Goal: Contribute content: Contribute content

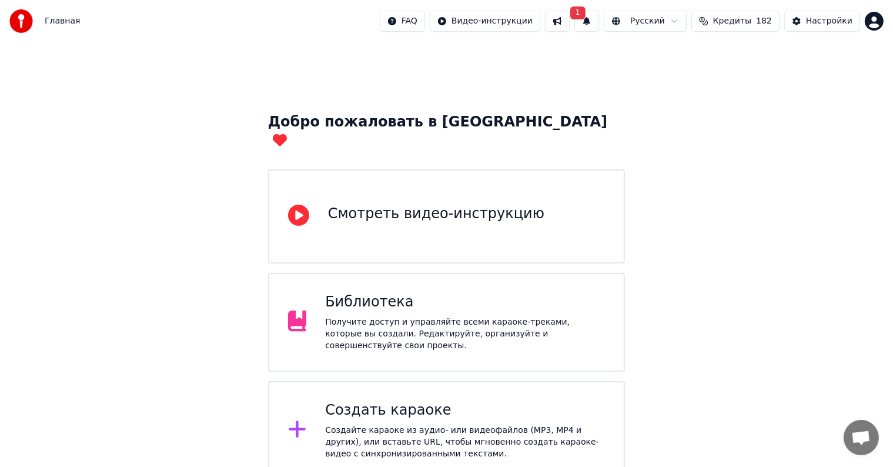
click at [309, 419] on div at bounding box center [302, 431] width 28 height 24
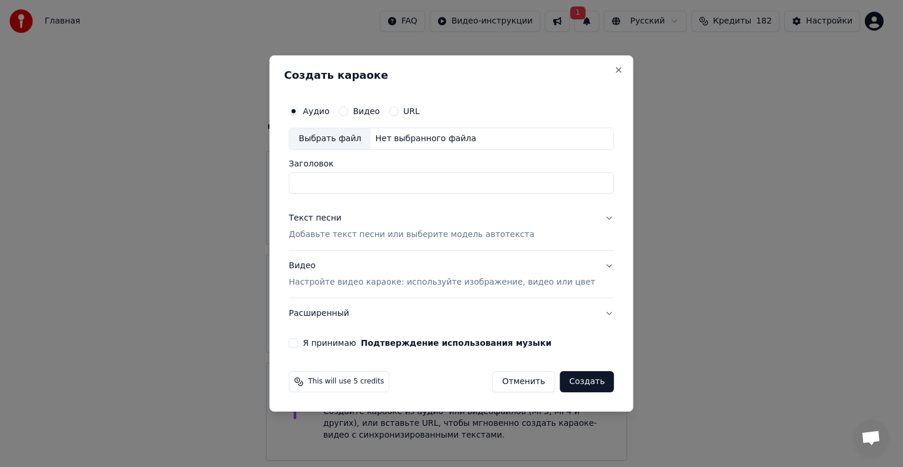
click at [360, 139] on div "Выбрать файл" at bounding box center [329, 138] width 81 height 21
click at [476, 181] on input "**********" at bounding box center [451, 182] width 325 height 21
click at [540, 188] on input "**********" at bounding box center [451, 182] width 325 height 21
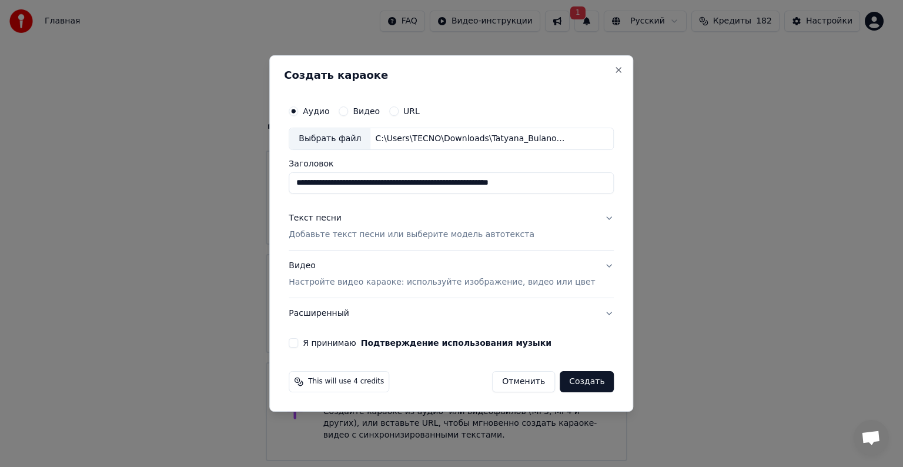
drag, startPoint x: 462, startPoint y: 183, endPoint x: 275, endPoint y: 188, distance: 187.1
click at [275, 188] on body "Главная FAQ Видео-инструкции 1 Русский Кредиты 182 Настройки Добро пожаловать в…" at bounding box center [446, 288] width 893 height 576
type input "**********"
click at [353, 225] on div "Текст песни Добавьте текст песни или выберите модель автотекста" at bounding box center [412, 226] width 246 height 28
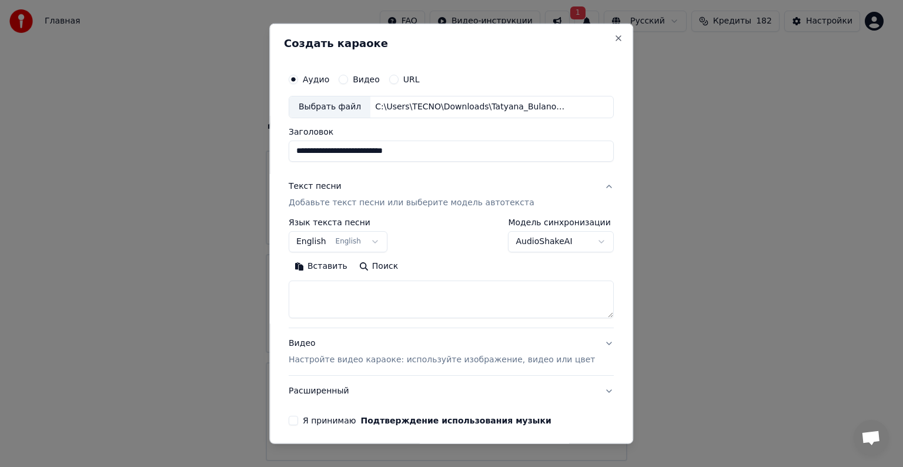
click at [362, 288] on textarea at bounding box center [451, 300] width 325 height 38
paste textarea "**********"
type textarea "**********"
click at [318, 345] on div "Видео Настройте видео караоке: используйте изображение, видео или цвет" at bounding box center [442, 352] width 306 height 28
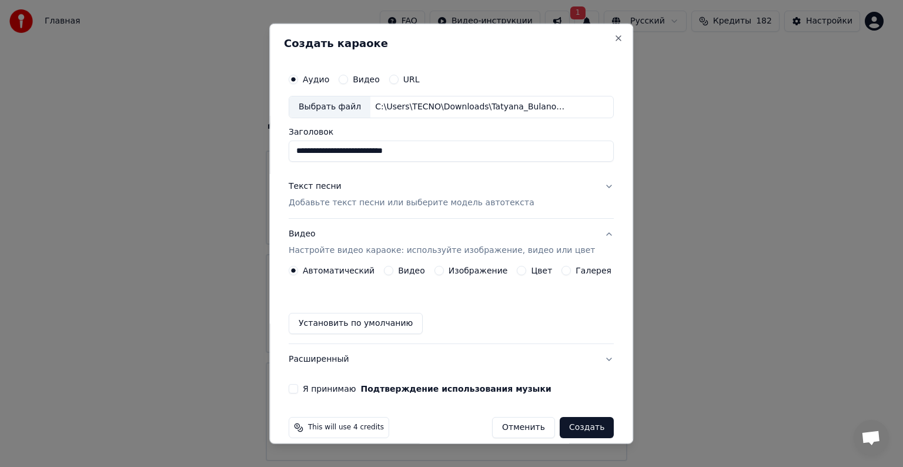
click at [388, 272] on button "Видео" at bounding box center [388, 270] width 9 height 9
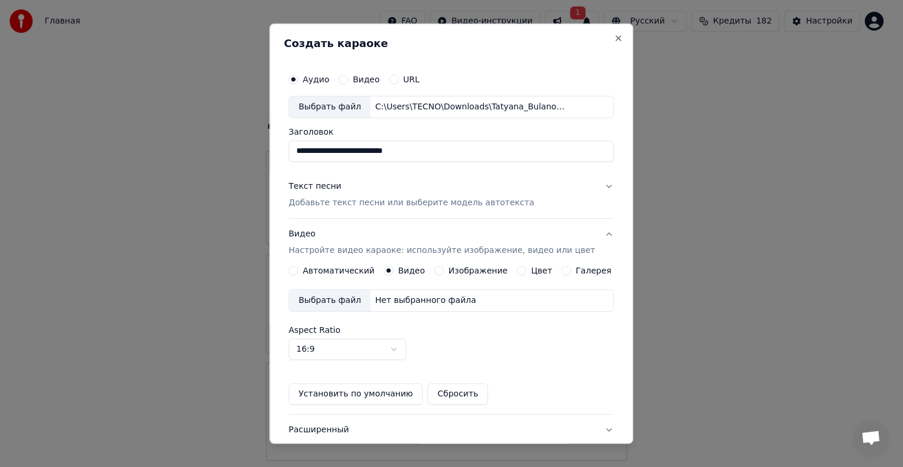
click at [353, 296] on div "Выбрать файл" at bounding box center [329, 300] width 81 height 21
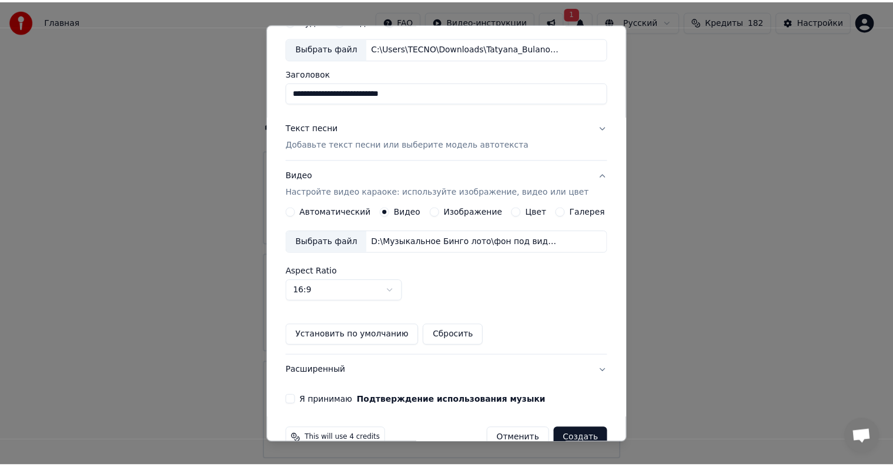
scroll to position [81, 0]
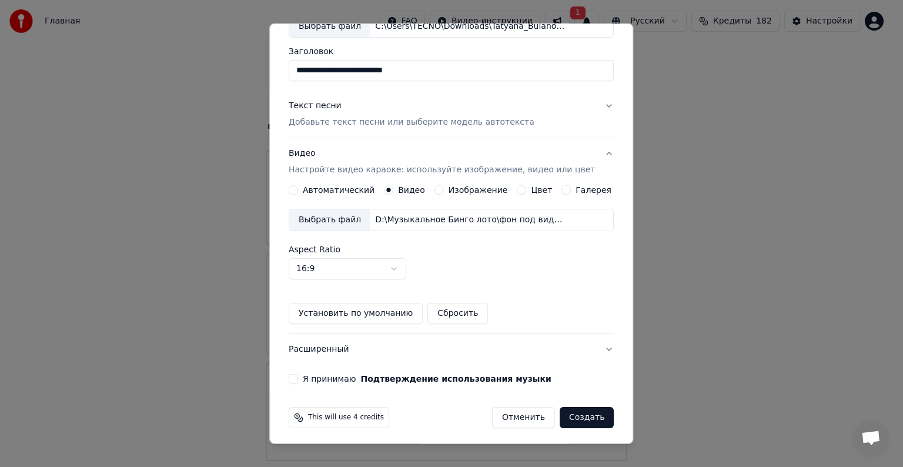
click at [298, 379] on button "Я принимаю Подтверждение использования музыки" at bounding box center [293, 378] width 9 height 9
click at [572, 419] on button "Создать" at bounding box center [587, 417] width 54 height 21
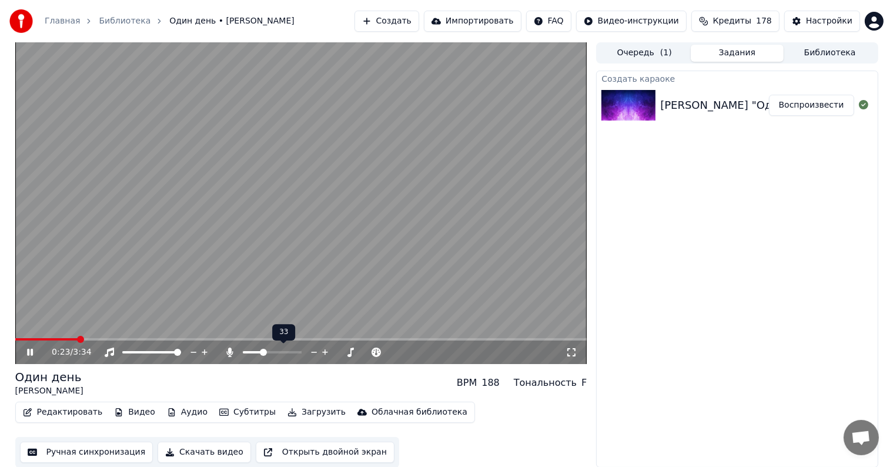
click at [262, 353] on span at bounding box center [272, 352] width 59 height 2
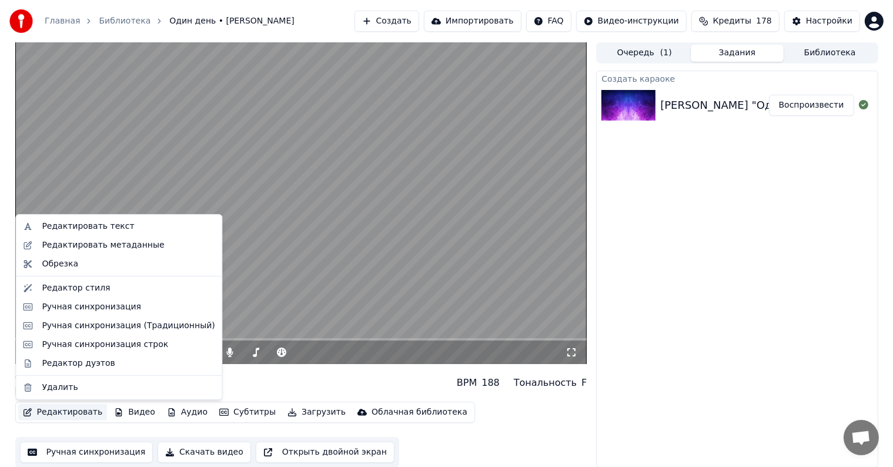
click at [68, 419] on button "Редактировать" at bounding box center [62, 412] width 89 height 16
click at [115, 304] on div "Ручная синхронизация" at bounding box center [91, 307] width 99 height 12
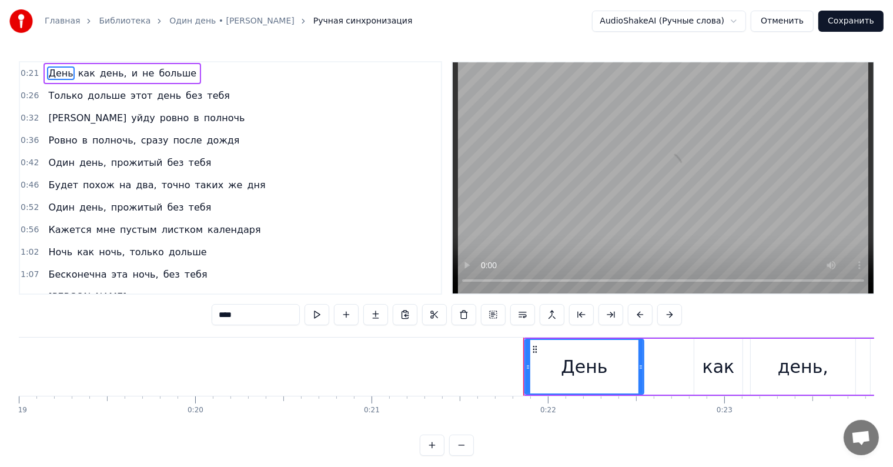
scroll to position [0, 3798]
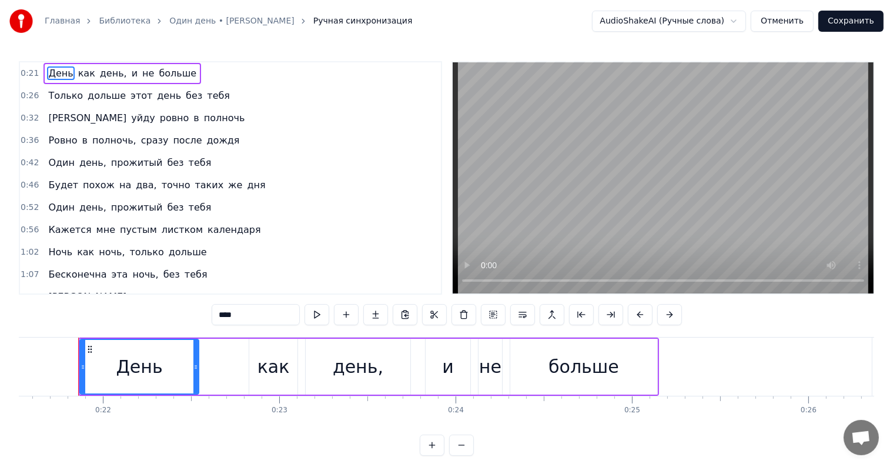
click at [173, 66] on div "День как день, и не больше" at bounding box center [123, 73] width 158 height 21
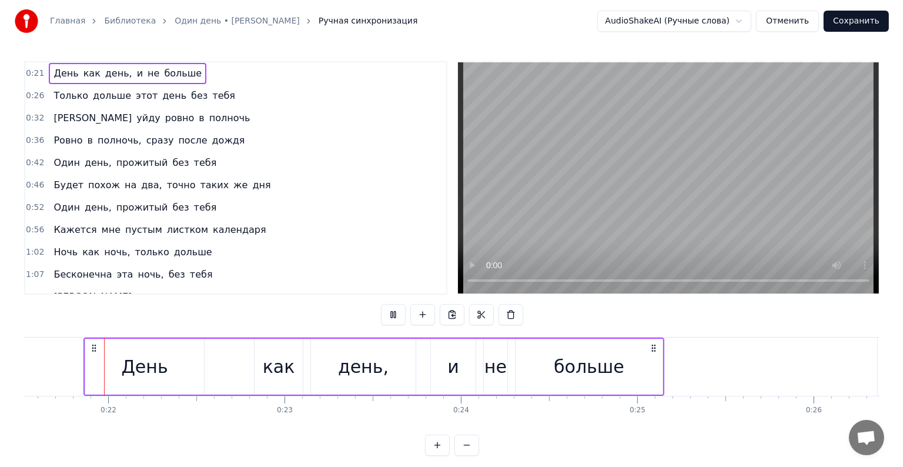
scroll to position [202, 0]
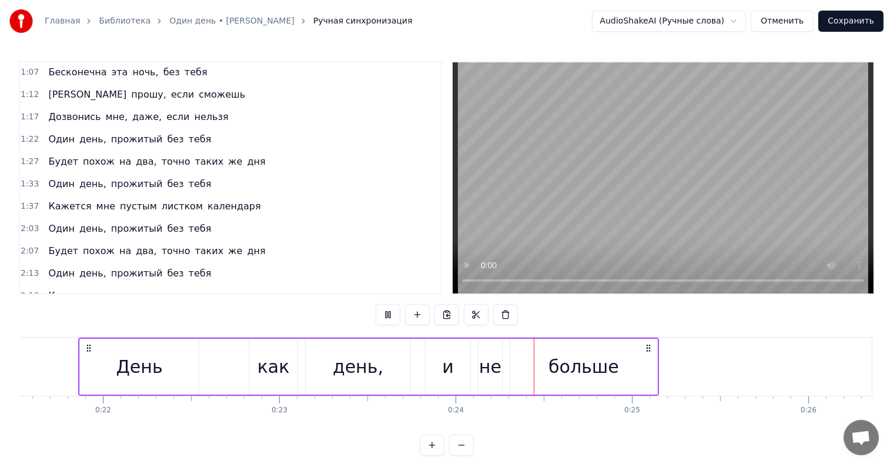
click at [853, 16] on button "Сохранить" at bounding box center [851, 21] width 65 height 21
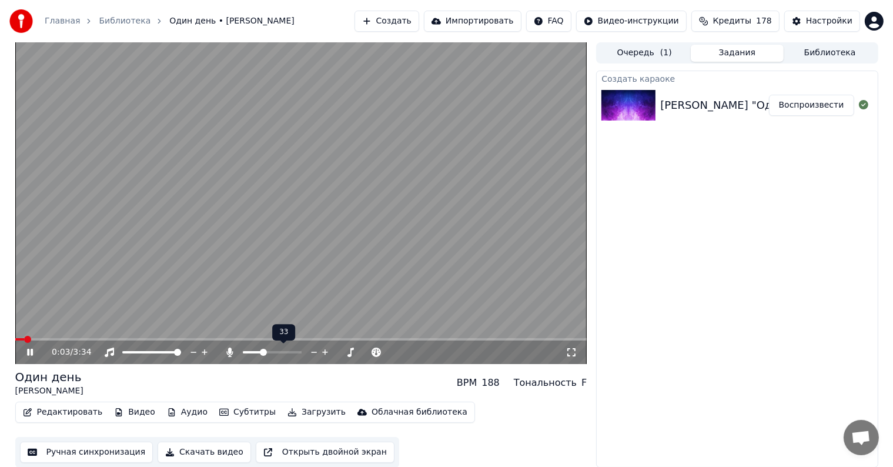
click at [323, 351] on icon at bounding box center [325, 352] width 11 height 12
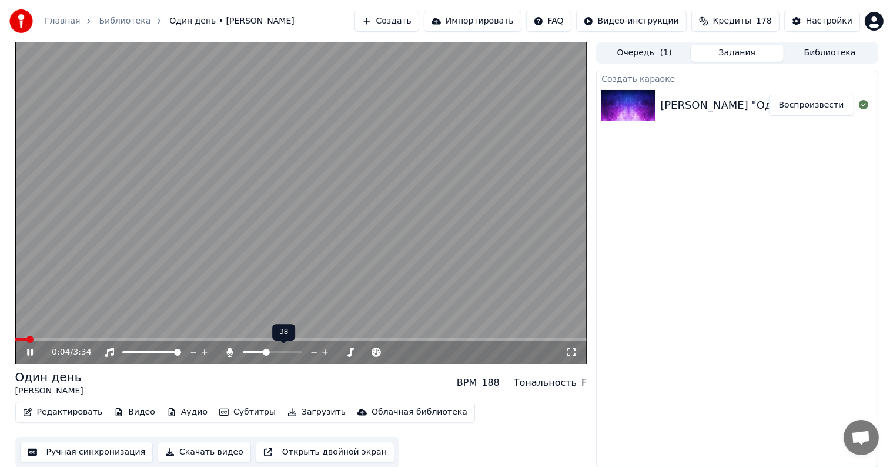
click at [323, 351] on icon at bounding box center [325, 352] width 11 height 12
click at [91, 339] on span at bounding box center [301, 339] width 572 height 2
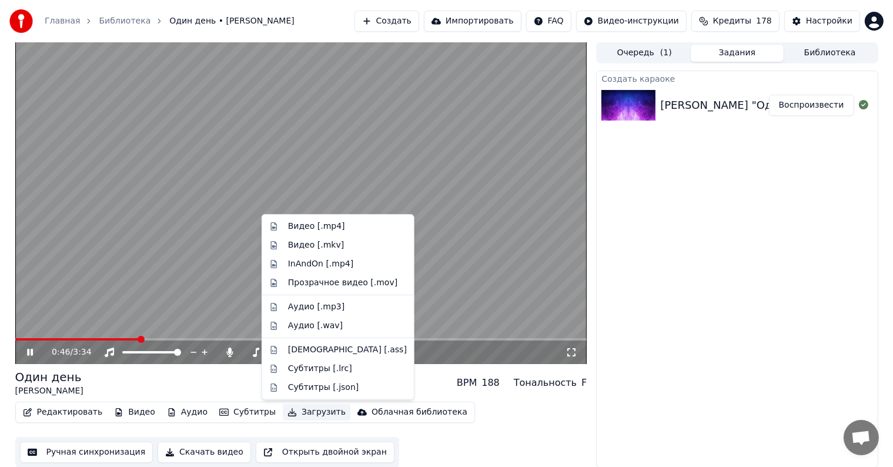
click at [301, 405] on button "Загрузить" at bounding box center [317, 412] width 68 height 16
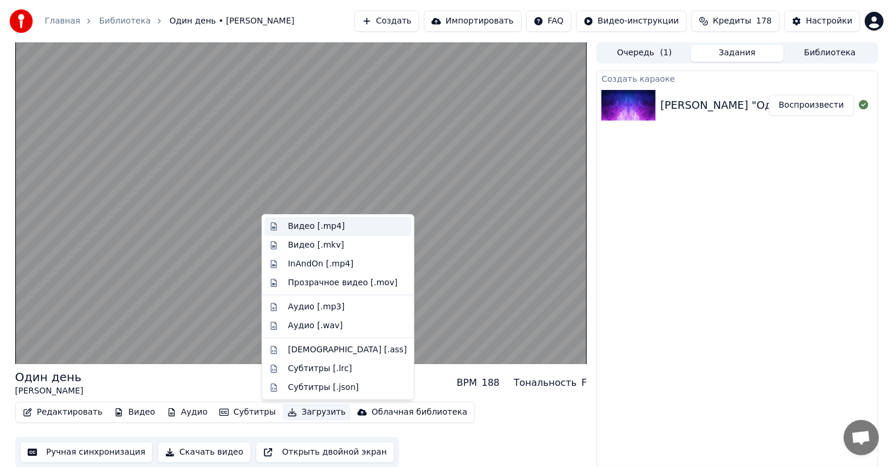
click at [311, 227] on div "Видео [.mp4]" at bounding box center [316, 227] width 57 height 12
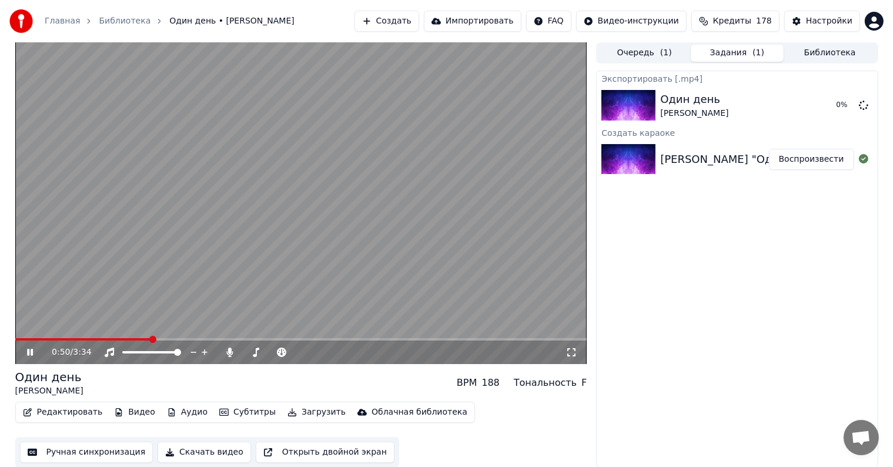
click at [262, 203] on video at bounding box center [301, 203] width 572 height 322
click at [312, 353] on icon at bounding box center [314, 352] width 11 height 12
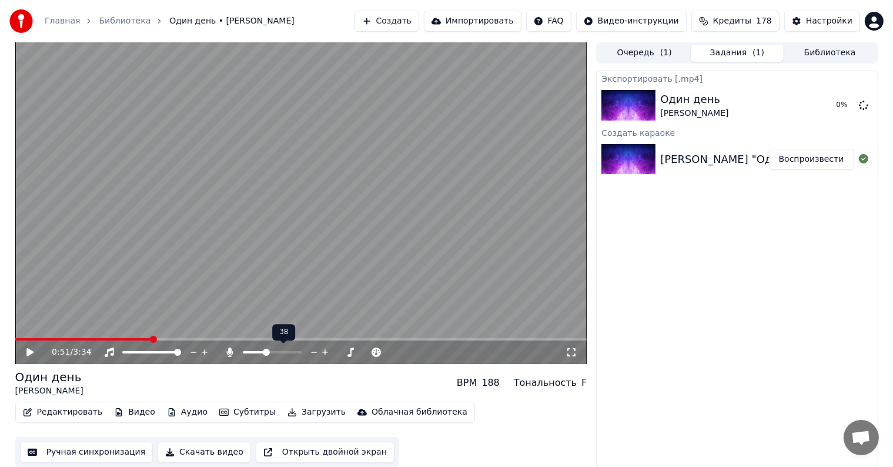
click at [312, 353] on icon at bounding box center [314, 352] width 11 height 12
click at [863, 106] on icon at bounding box center [863, 104] width 9 height 9
click at [29, 353] on icon at bounding box center [29, 352] width 7 height 8
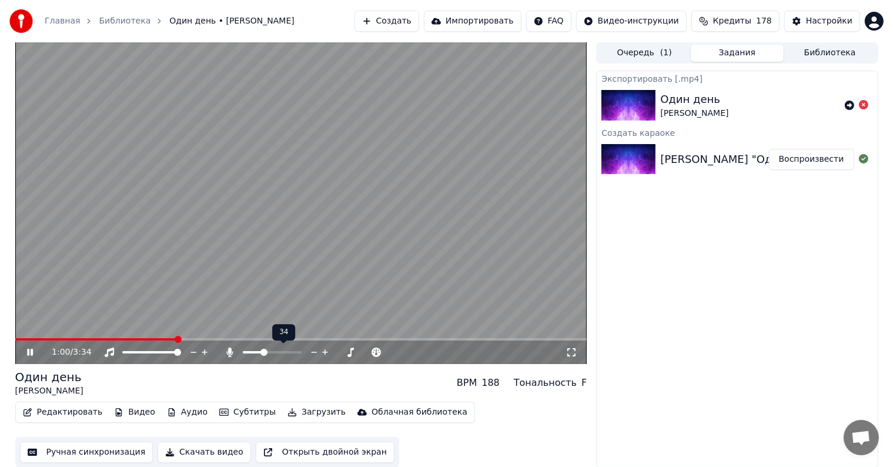
click at [321, 355] on icon at bounding box center [325, 352] width 11 height 12
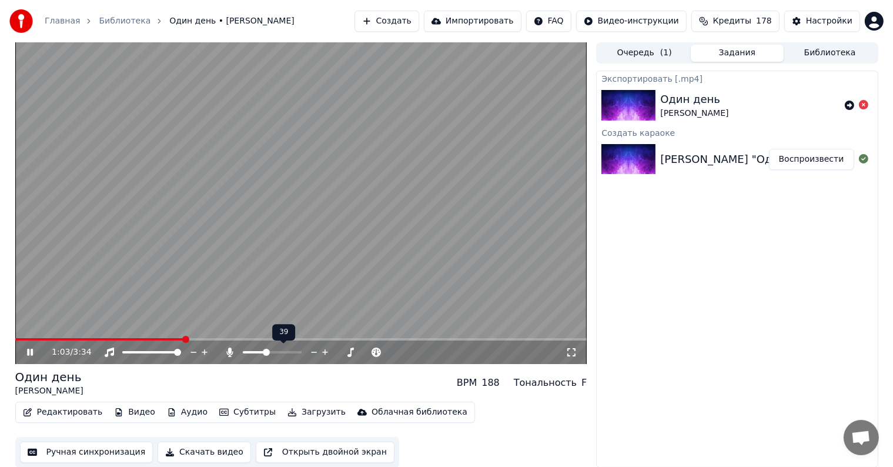
click at [321, 355] on icon at bounding box center [325, 352] width 11 height 12
click at [294, 411] on button "Загрузить" at bounding box center [317, 412] width 68 height 16
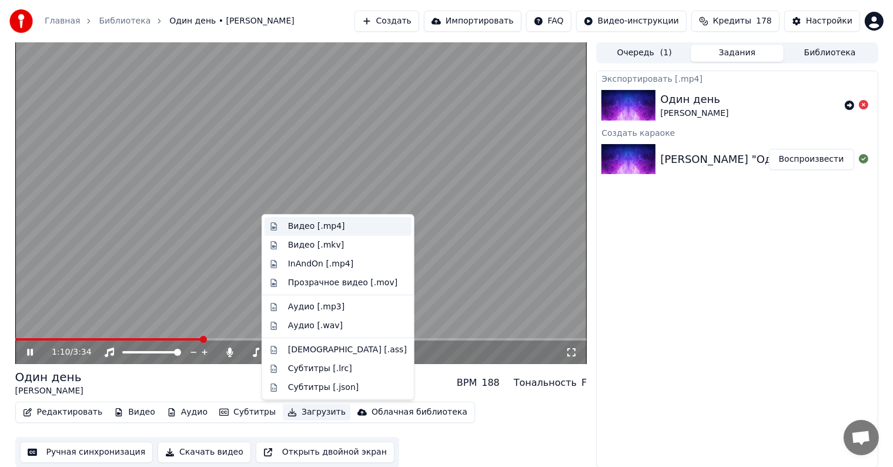
click at [292, 226] on div "Видео [.mp4]" at bounding box center [316, 227] width 57 height 12
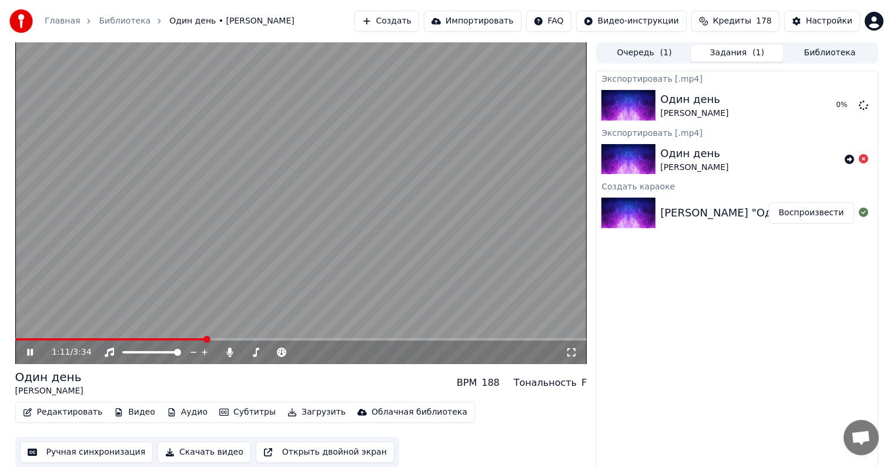
click at [292, 202] on video at bounding box center [301, 203] width 572 height 322
click at [413, 17] on button "Создать" at bounding box center [387, 21] width 65 height 21
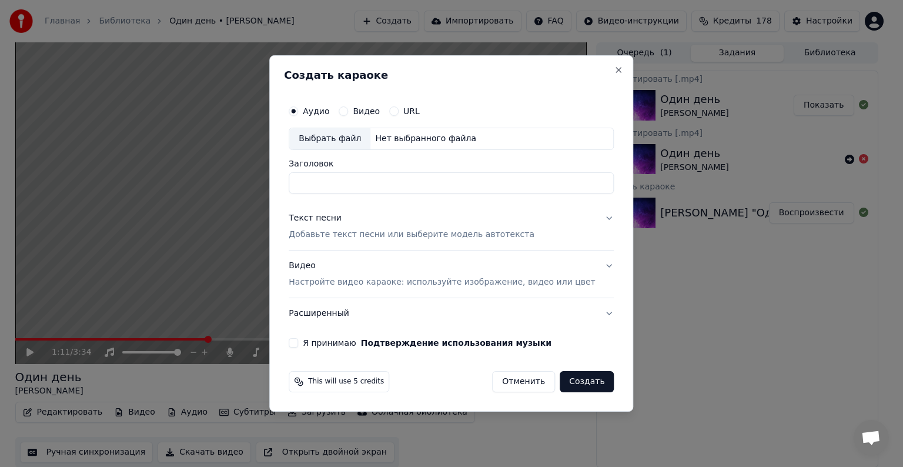
click at [350, 144] on div "Выбрать файл" at bounding box center [329, 138] width 81 height 21
type input "**********"
click at [332, 218] on div "Текст песни" at bounding box center [315, 218] width 53 height 12
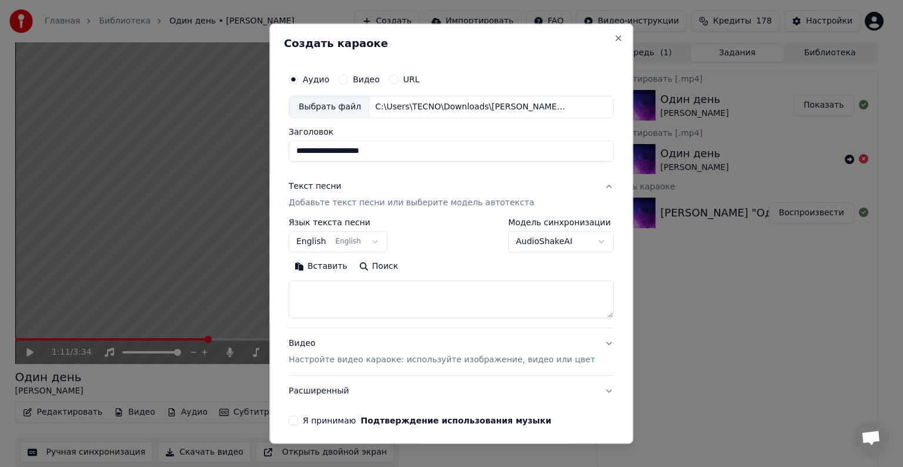
click at [378, 299] on textarea at bounding box center [451, 300] width 325 height 38
paste textarea "**********"
type textarea "**********"
click at [323, 343] on div "Видео Настройте видео караоке: используйте изображение, видео или цвет" at bounding box center [442, 352] width 306 height 28
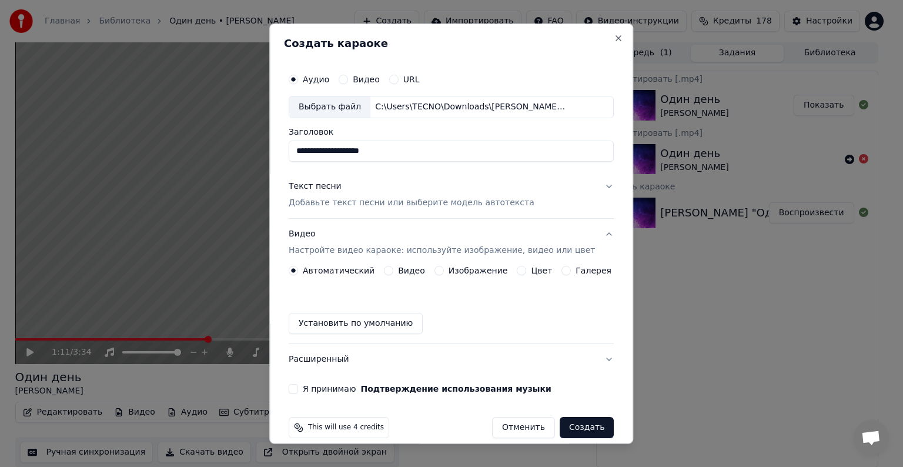
click at [388, 269] on button "Видео" at bounding box center [388, 270] width 9 height 9
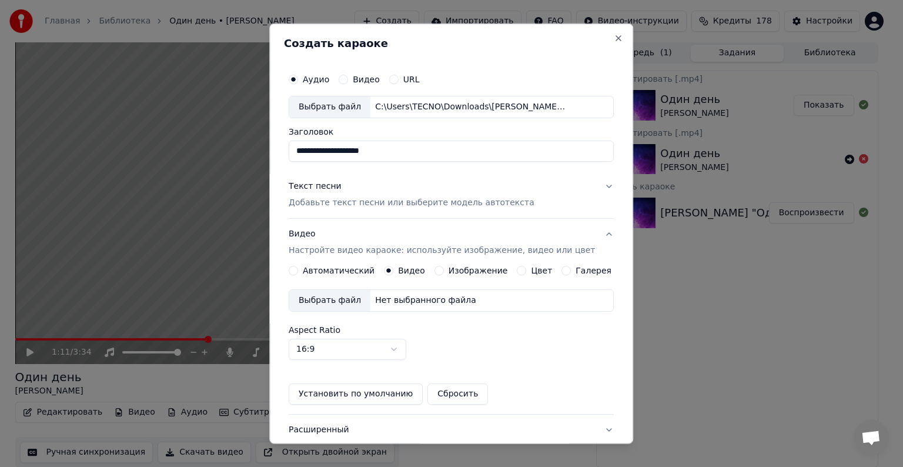
click at [351, 295] on div "Выбрать файл" at bounding box center [329, 300] width 81 height 21
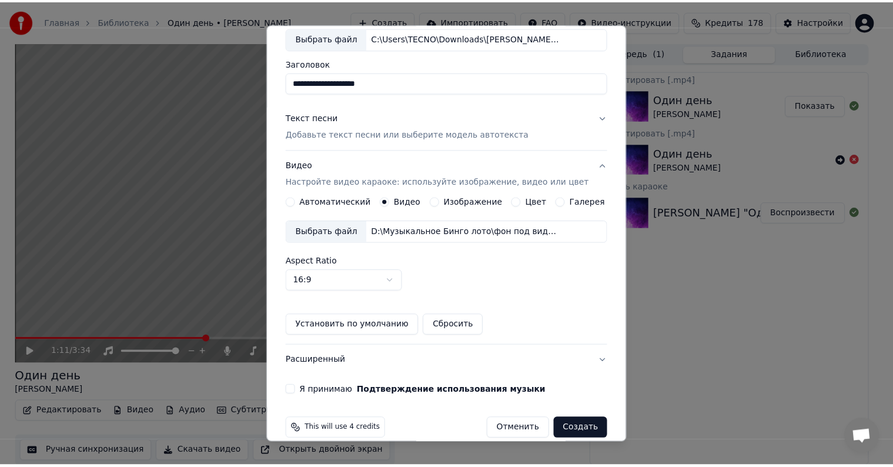
scroll to position [83, 0]
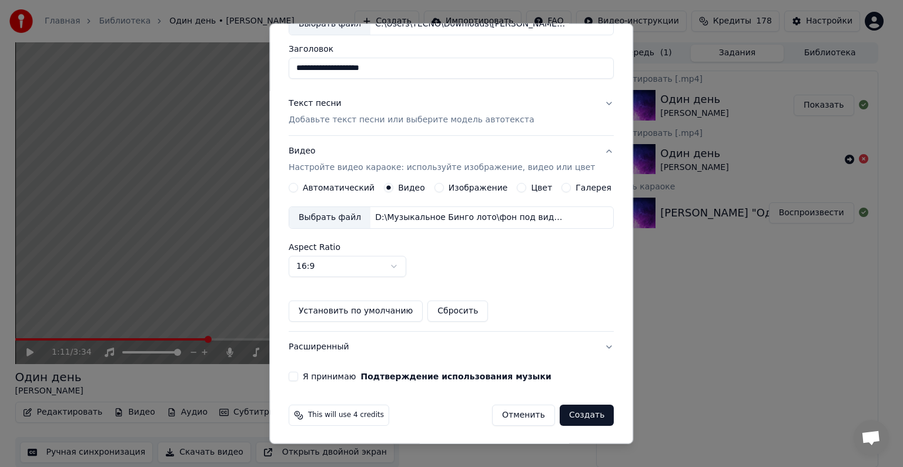
click at [298, 374] on button "Я принимаю Подтверждение использования музыки" at bounding box center [293, 376] width 9 height 9
click at [578, 416] on button "Создать" at bounding box center [587, 415] width 54 height 21
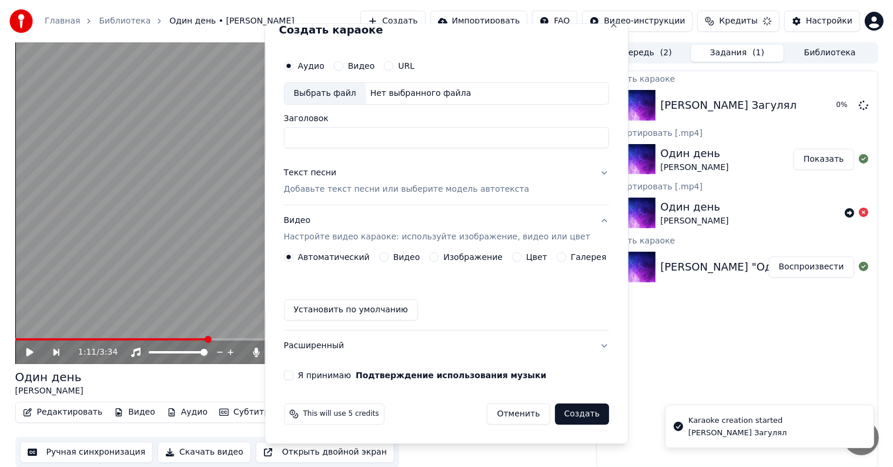
scroll to position [13, 0]
